Goal: Find specific page/section: Find specific page/section

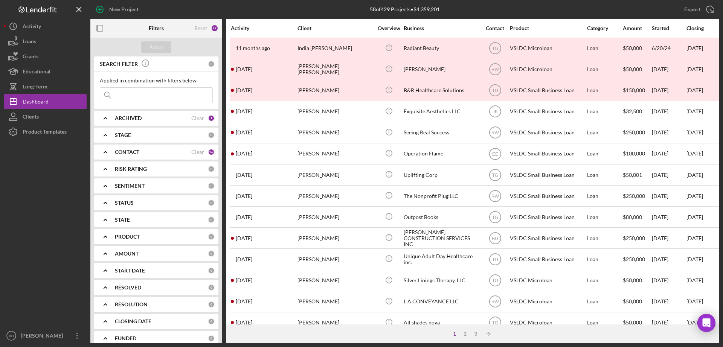
click at [135, 95] on input at bounding box center [156, 95] width 112 height 15
type input "[PERSON_NAME]"
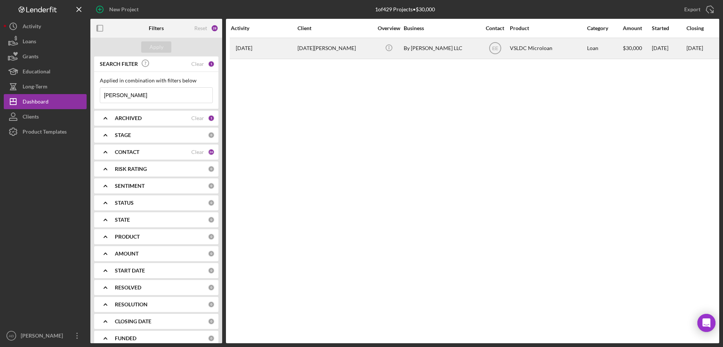
click at [345, 44] on div "[DATE][PERSON_NAME]" at bounding box center [335, 48] width 75 height 20
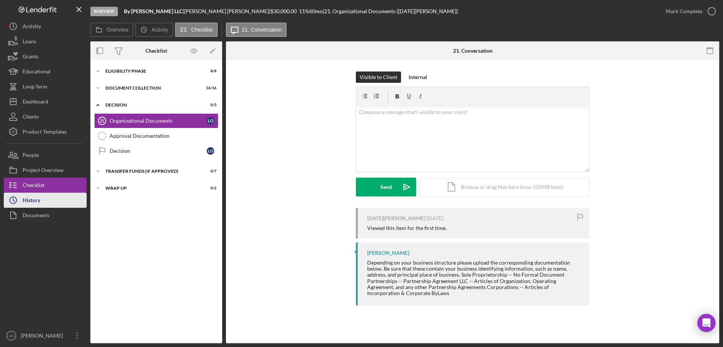
click at [53, 200] on button "Icon/History History" at bounding box center [45, 200] width 83 height 15
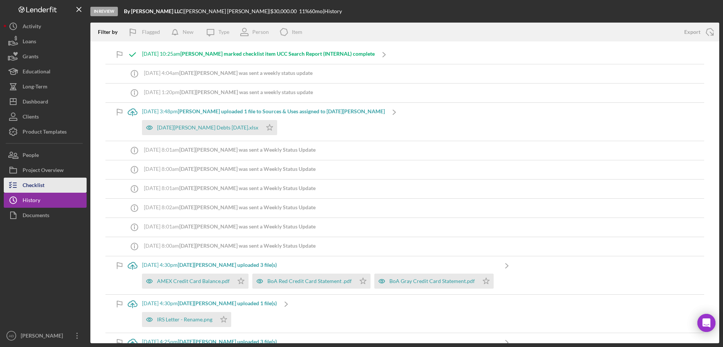
click at [44, 184] on div "Checklist" at bounding box center [34, 186] width 22 height 17
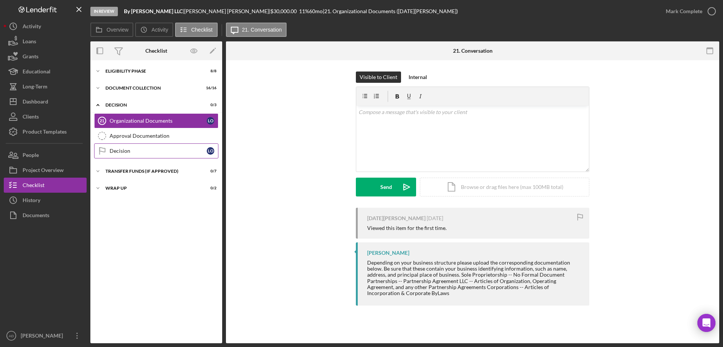
click at [109, 148] on icon "Decision" at bounding box center [102, 151] width 19 height 19
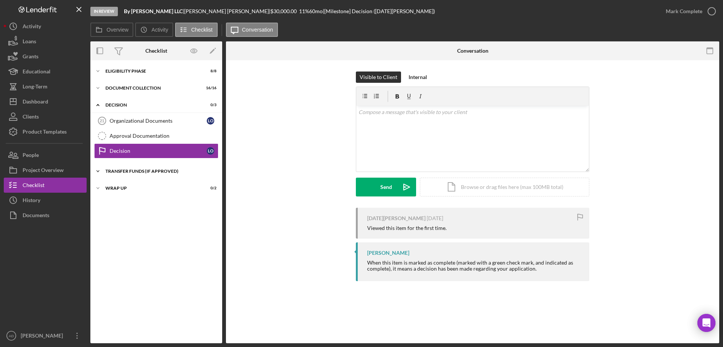
click at [98, 171] on icon "Icon/Expander" at bounding box center [97, 171] width 15 height 15
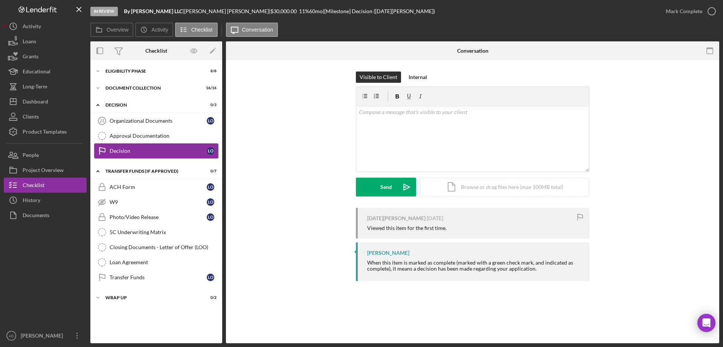
click at [180, 148] on div "Decision" at bounding box center [158, 151] width 97 height 6
click at [163, 136] on div "Approval Documentation" at bounding box center [164, 136] width 108 height 6
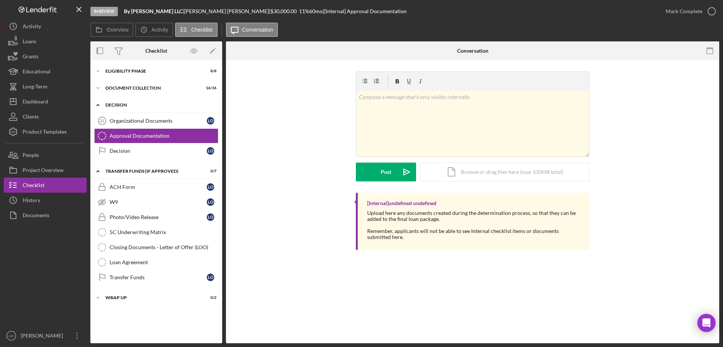
click at [138, 111] on div "Icon/Expander Decision 0 / 3" at bounding box center [156, 105] width 132 height 15
